Goal: Find specific page/section: Find specific page/section

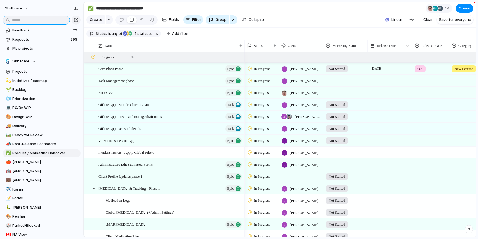
click at [29, 20] on input "text" at bounding box center [36, 20] width 67 height 9
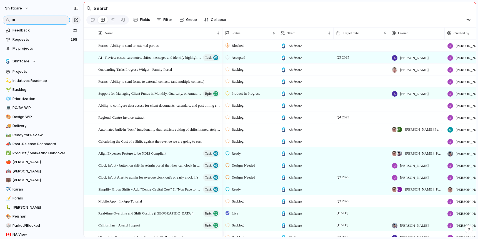
type input "*"
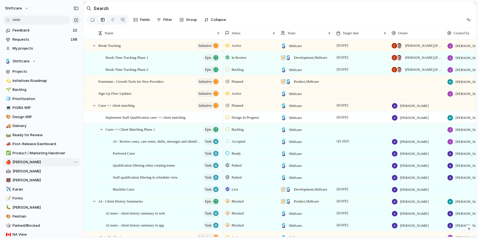
click at [28, 161] on span "[PERSON_NAME]" at bounding box center [46, 162] width 66 height 6
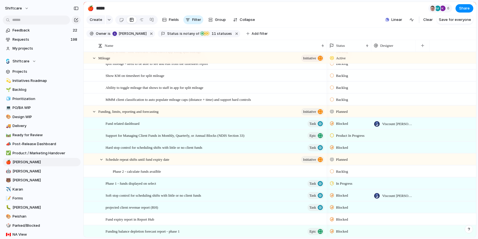
scroll to position [716, 0]
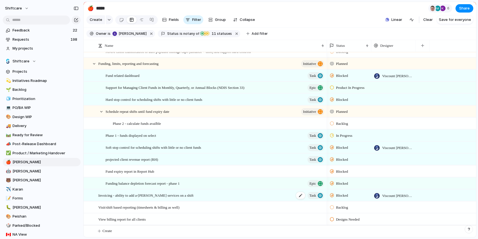
click at [150, 194] on span "Invoicing - ability to add a-[PERSON_NAME] services on a shift" at bounding box center [145, 195] width 95 height 6
